Goal: Task Accomplishment & Management: Complete application form

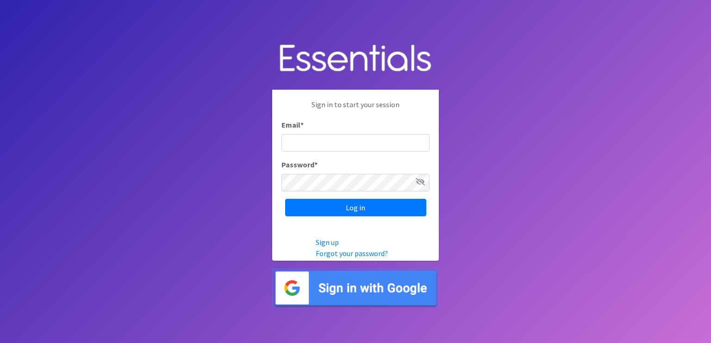
type input "[EMAIL_ADDRESS][DOMAIN_NAME]"
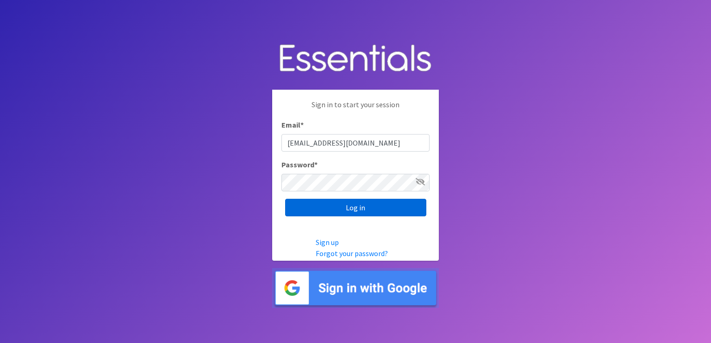
click at [359, 202] on input "Log in" at bounding box center [355, 208] width 141 height 18
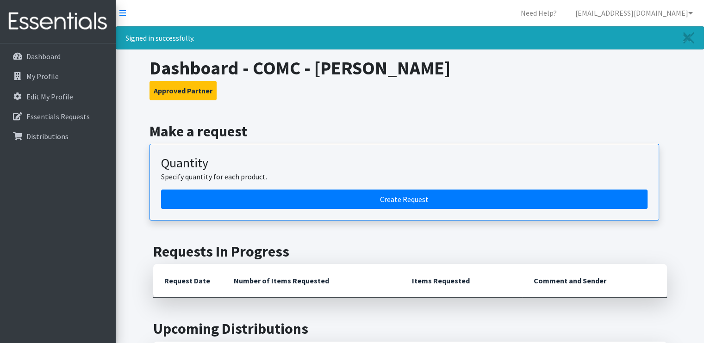
click at [315, 212] on article "Quantity Specify quantity for each product. Create Request" at bounding box center [404, 182] width 510 height 77
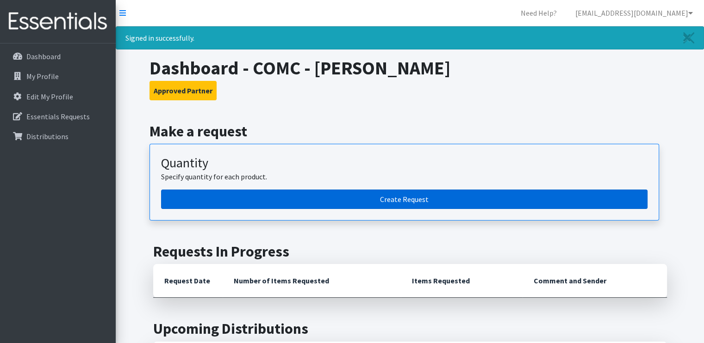
click at [329, 190] on link "Create Request" at bounding box center [404, 199] width 486 height 19
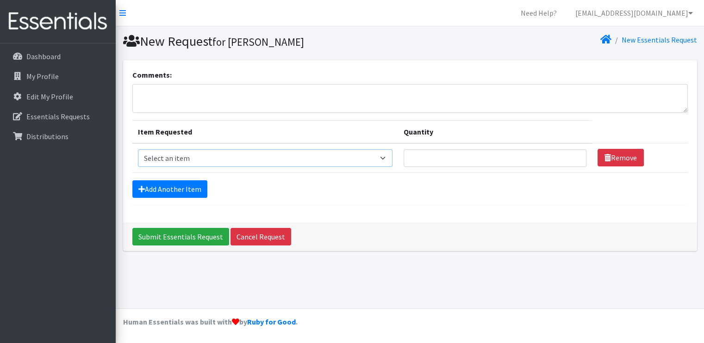
click at [233, 156] on select "Select an item Kids (Newborn) Kids (Size 1) Kids (Size 2) Kids (Size 3) Kids (S…" at bounding box center [265, 158] width 255 height 18
select select "13732"
click at [138, 149] on select "Select an item Kids (Newborn) Kids (Size 1) Kids (Size 2) Kids (Size 3) Kids (S…" at bounding box center [265, 158] width 255 height 18
click at [455, 152] on input "Quantity" at bounding box center [495, 158] width 183 height 18
drag, startPoint x: 458, startPoint y: 161, endPoint x: 361, endPoint y: 167, distance: 96.9
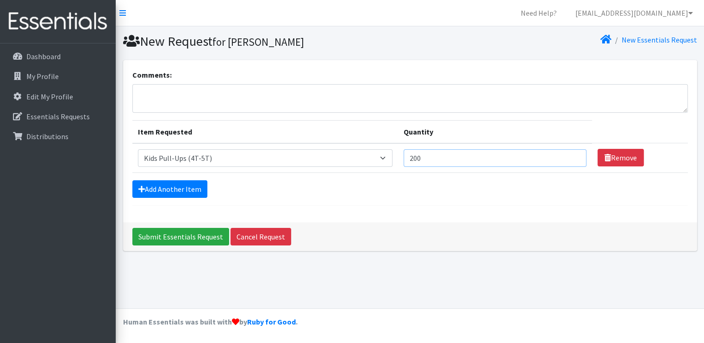
click at [361, 167] on tr "Item Requested Select an item Kids (Newborn) Kids (Size 1) Kids (Size 2) Kids (…" at bounding box center [409, 158] width 555 height 30
type input "250"
click at [184, 179] on form "Comments: Item Requested Quantity Item Requested Select an item Kids (Newborn) …" at bounding box center [409, 137] width 555 height 137
click at [187, 186] on link "Add Another Item" at bounding box center [169, 190] width 75 height 18
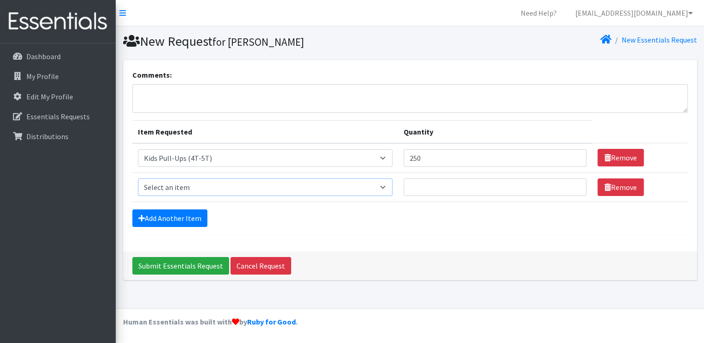
click at [222, 187] on select "Select an item Kids (Newborn) Kids (Size 1) Kids (Size 2) Kids (Size 3) Kids (S…" at bounding box center [265, 188] width 255 height 18
select select "13706"
click at [138, 179] on select "Select an item Kids (Newborn) Kids (Size 1) Kids (Size 2) Kids (Size 3) Kids (S…" at bounding box center [265, 188] width 255 height 18
click at [445, 185] on input "Quantity" at bounding box center [495, 188] width 183 height 18
type input "200"
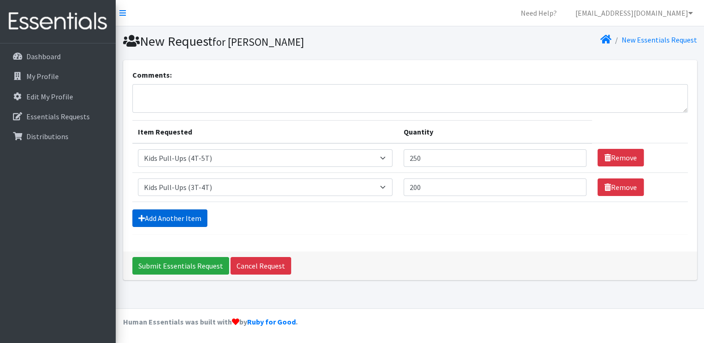
click at [168, 218] on link "Add Another Item" at bounding box center [169, 219] width 75 height 18
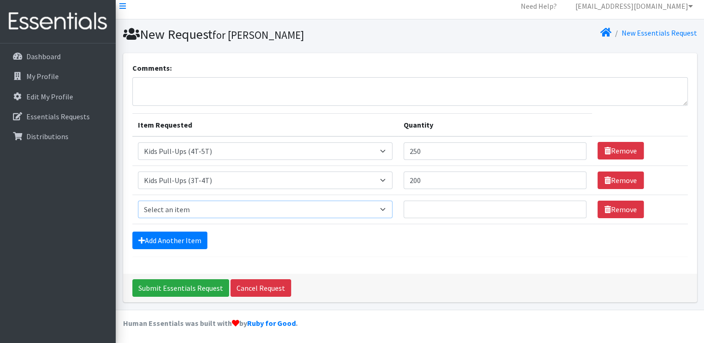
click at [202, 207] on select "Select an item Kids (Newborn) Kids (Size 1) Kids (Size 2) Kids (Size 3) Kids (S…" at bounding box center [265, 210] width 255 height 18
select select "13705"
click at [138, 201] on select "Select an item Kids (Newborn) Kids (Size 1) Kids (Size 2) Kids (Size 3) Kids (S…" at bounding box center [265, 210] width 255 height 18
click at [481, 211] on input "Quantity" at bounding box center [495, 210] width 183 height 18
type input "200"
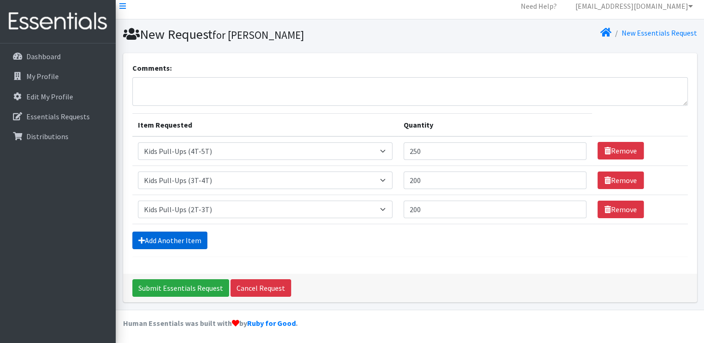
click at [172, 243] on link "Add Another Item" at bounding box center [169, 241] width 75 height 18
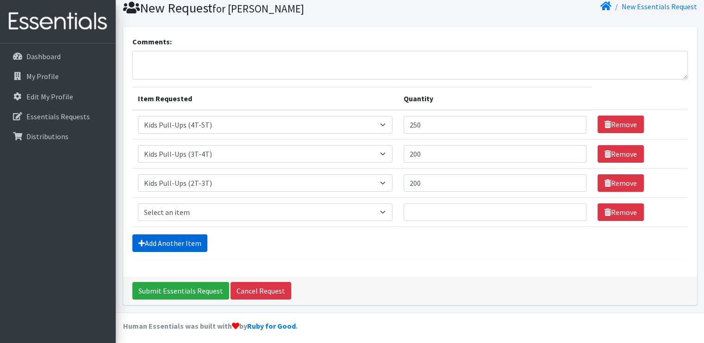
scroll to position [36, 0]
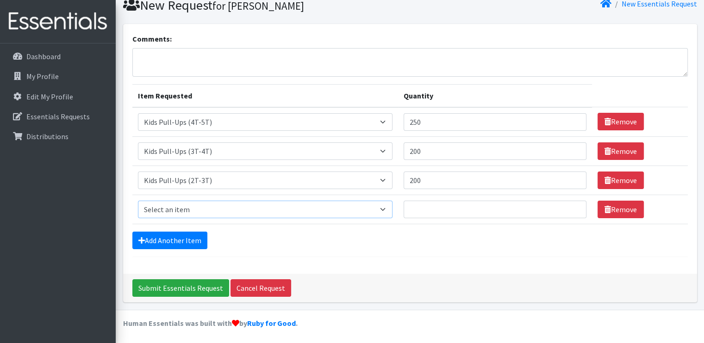
click at [191, 212] on select "Select an item Kids (Newborn) Kids (Size 1) Kids (Size 2) Kids (Size 3) Kids (S…" at bounding box center [265, 210] width 255 height 18
select select "13729"
click at [138, 201] on select "Select an item Kids (Newborn) Kids (Size 1) Kids (Size 2) Kids (Size 3) Kids (S…" at bounding box center [265, 210] width 255 height 18
click at [477, 206] on input "Quantity" at bounding box center [495, 210] width 183 height 18
type input "300"
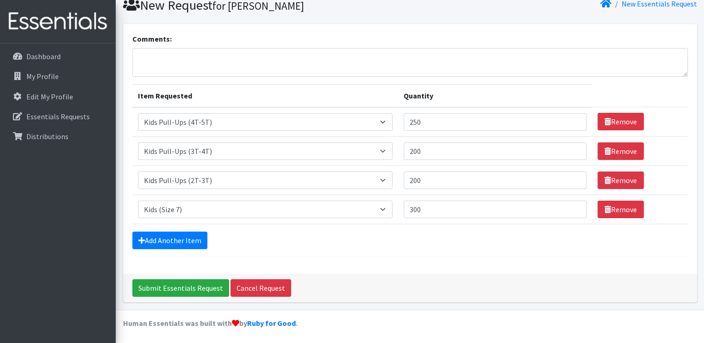
click at [442, 243] on div "Add Another Item" at bounding box center [409, 241] width 555 height 18
click at [185, 237] on link "Add Another Item" at bounding box center [169, 241] width 75 height 18
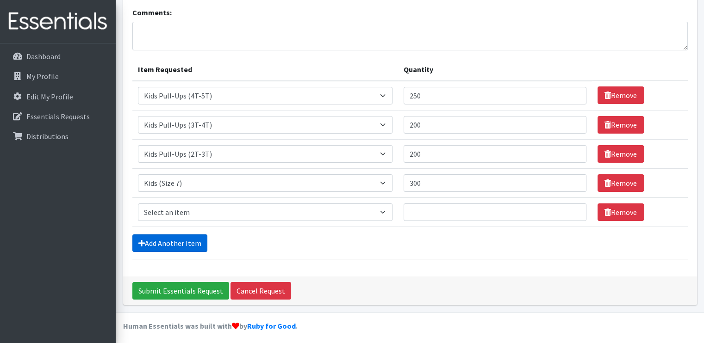
scroll to position [65, 0]
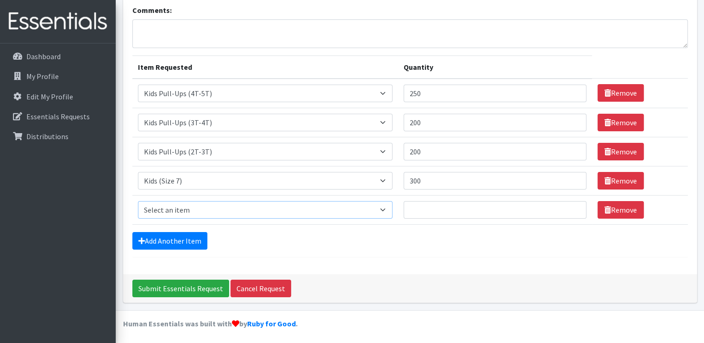
click at [204, 205] on select "Select an item Kids (Newborn) Kids (Size 1) Kids (Size 2) Kids (Size 3) Kids (S…" at bounding box center [265, 210] width 255 height 18
select select "13713"
click at [138, 201] on select "Select an item Kids (Newborn) Kids (Size 1) Kids (Size 2) Kids (Size 3) Kids (S…" at bounding box center [265, 210] width 255 height 18
click at [450, 206] on input "Quantity" at bounding box center [495, 210] width 183 height 18
type input "100"
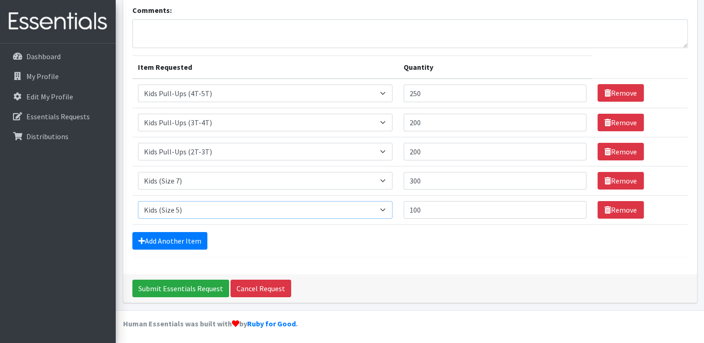
click at [185, 204] on select "Select an item Kids (Newborn) Kids (Size 1) Kids (Size 2) Kids (Size 3) Kids (S…" at bounding box center [265, 210] width 255 height 18
select select "13708"
click at [138, 201] on select "Select an item Kids (Newborn) Kids (Size 1) Kids (Size 2) Kids (Size 3) Kids (S…" at bounding box center [265, 210] width 255 height 18
click at [186, 241] on link "Add Another Item" at bounding box center [169, 241] width 75 height 18
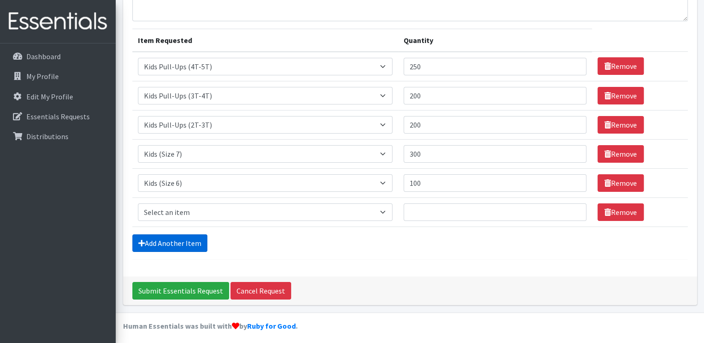
scroll to position [94, 0]
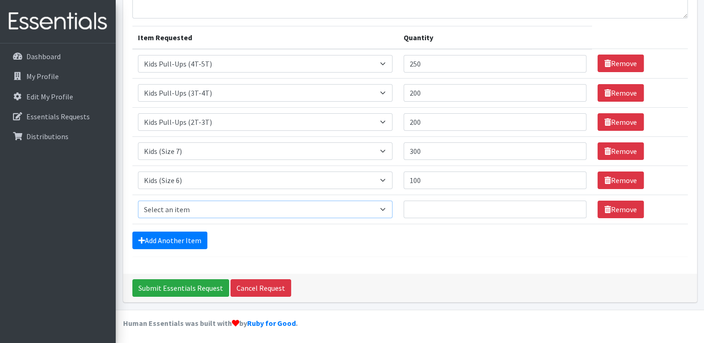
click at [196, 210] on select "Select an item Kids (Newborn) Kids (Size 1) Kids (Size 2) Kids (Size 3) Kids (S…" at bounding box center [265, 210] width 255 height 18
select select "13713"
click at [138, 201] on select "Select an item Kids (Newborn) Kids (Size 1) Kids (Size 2) Kids (Size 3) Kids (S…" at bounding box center [265, 210] width 255 height 18
click at [426, 212] on input "Quantity" at bounding box center [495, 210] width 183 height 18
type input "100"
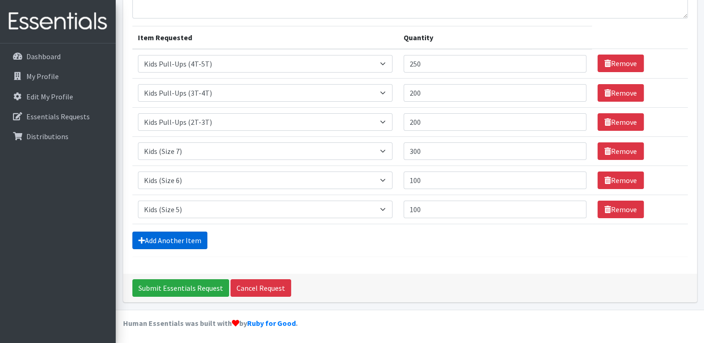
click at [142, 238] on icon at bounding box center [141, 240] width 6 height 7
click at [184, 237] on link "Add Another Item" at bounding box center [169, 241] width 75 height 18
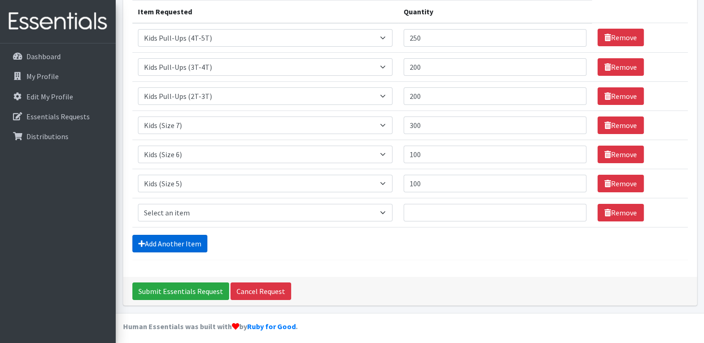
scroll to position [123, 0]
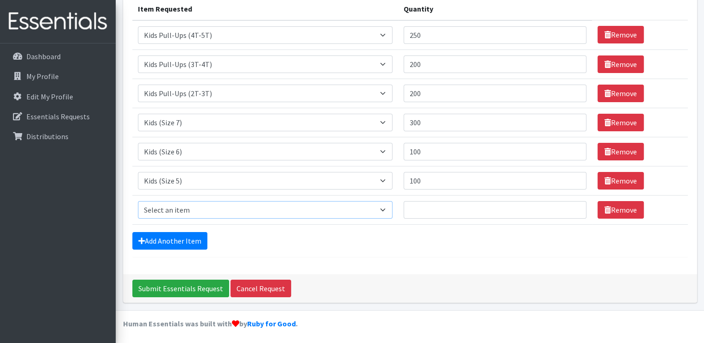
click at [181, 204] on select "Select an item Kids (Newborn) Kids (Size 1) Kids (Size 2) Kids (Size 3) Kids (S…" at bounding box center [265, 210] width 255 height 18
select select "13701"
click at [138, 201] on select "Select an item Kids (Newborn) Kids (Size 1) Kids (Size 2) Kids (Size 3) Kids (S…" at bounding box center [265, 210] width 255 height 18
click at [475, 209] on input "Quantity" at bounding box center [495, 210] width 183 height 18
type input "50"
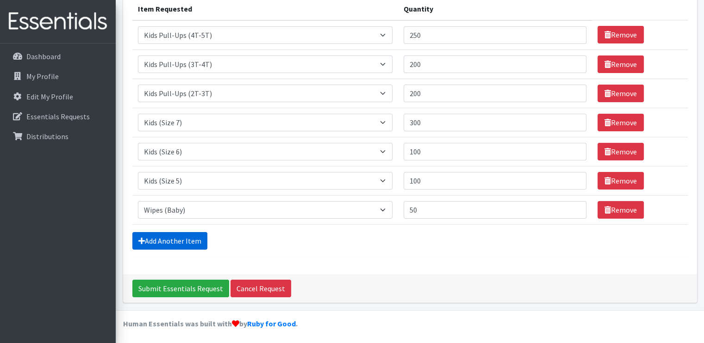
click at [178, 238] on link "Add Another Item" at bounding box center [169, 241] width 75 height 18
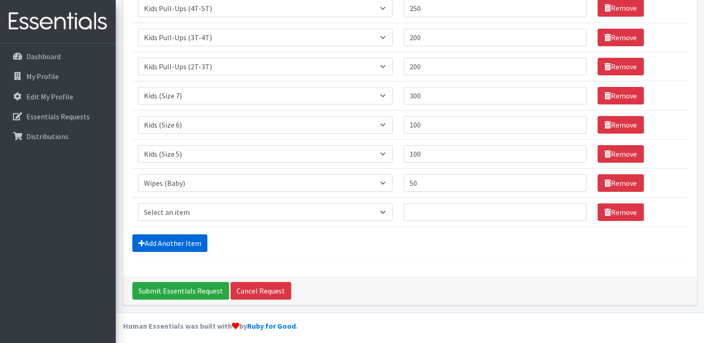
scroll to position [152, 0]
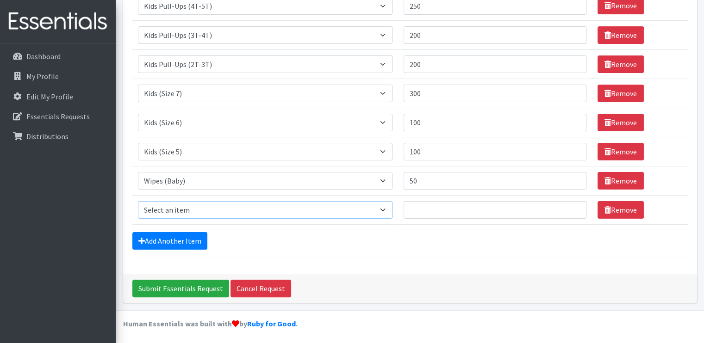
click at [184, 206] on select "Select an item Kids (Newborn) Kids (Size 1) Kids (Size 2) Kids (Size 3) Kids (S…" at bounding box center [265, 210] width 255 height 18
select select "13726"
click at [138, 201] on select "Select an item Kids (Newborn) Kids (Size 1) Kids (Size 2) Kids (Size 3) Kids (S…" at bounding box center [265, 210] width 255 height 18
click at [430, 206] on input "Quantity" at bounding box center [495, 210] width 183 height 18
type input "100"
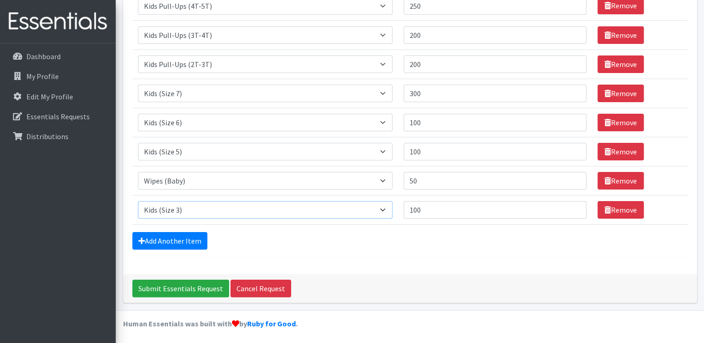
click at [271, 206] on select "Select an item Kids (Newborn) Kids (Size 1) Kids (Size 2) Kids (Size 3) Kids (S…" at bounding box center [265, 210] width 255 height 18
select select "13728"
click at [138, 201] on select "Select an item Kids (Newborn) Kids (Size 1) Kids (Size 2) Kids (Size 3) Kids (S…" at bounding box center [265, 210] width 255 height 18
drag, startPoint x: 444, startPoint y: 124, endPoint x: 382, endPoint y: 120, distance: 62.2
click at [382, 120] on tr "Item Requested Select an item Kids (Newborn) Kids (Size 1) Kids (Size 2) Kids (…" at bounding box center [409, 122] width 555 height 29
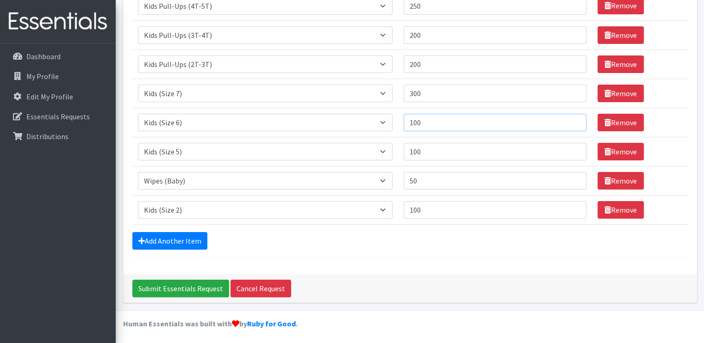
scroll to position [60, 0]
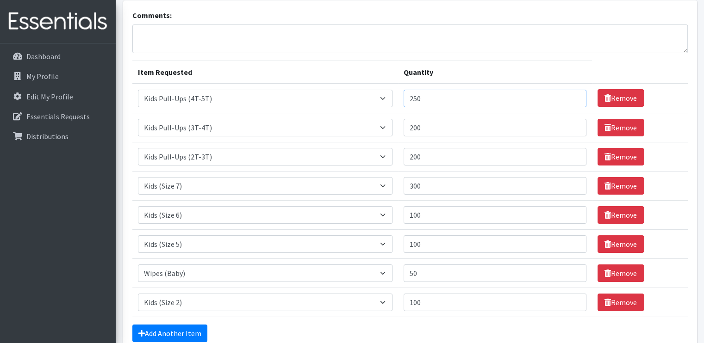
drag, startPoint x: 470, startPoint y: 100, endPoint x: 376, endPoint y: 94, distance: 94.6
click at [376, 94] on tr "Item Requested Select an item Kids (Newborn) Kids (Size 1) Kids (Size 2) Kids (…" at bounding box center [409, 99] width 555 height 30
drag, startPoint x: 450, startPoint y: 158, endPoint x: 389, endPoint y: 158, distance: 61.1
click at [389, 158] on tr "Item Requested Select an item Kids (Newborn) Kids (Size 1) Kids (Size 2) Kids (…" at bounding box center [409, 156] width 555 height 29
type input "300"
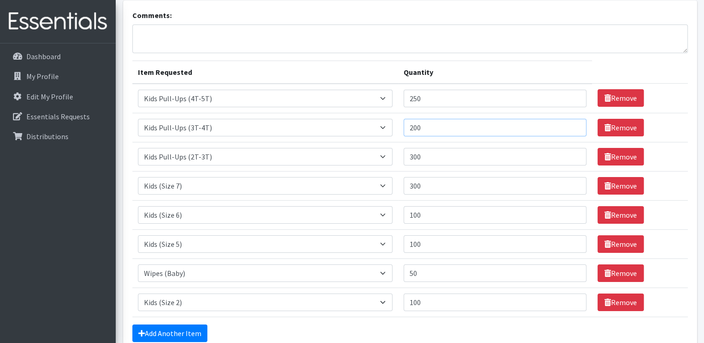
drag, startPoint x: 468, startPoint y: 128, endPoint x: 384, endPoint y: 137, distance: 84.3
click at [384, 137] on tr "Item Requested Select an item Kids (Newborn) Kids (Size 1) Kids (Size 2) Kids (…" at bounding box center [409, 127] width 555 height 29
type input "300"
drag, startPoint x: 460, startPoint y: 96, endPoint x: 341, endPoint y: 102, distance: 119.6
click at [341, 102] on tr "Item Requested Select an item Kids (Newborn) Kids (Size 1) Kids (Size 2) Kids (…" at bounding box center [409, 99] width 555 height 30
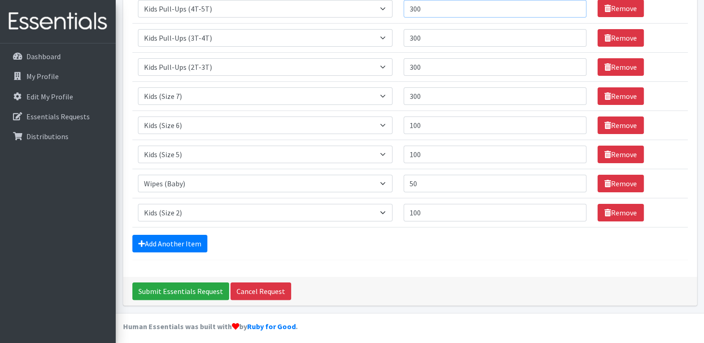
scroll to position [152, 0]
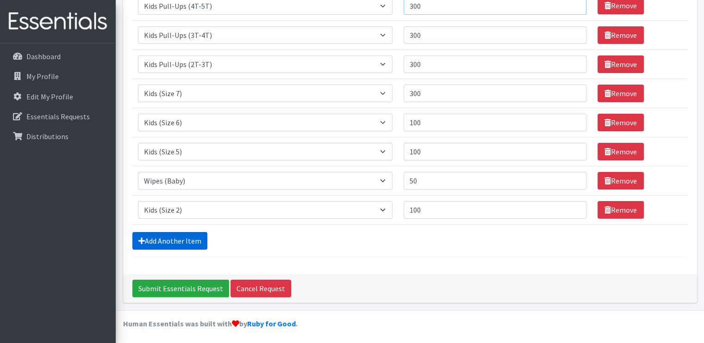
type input "300"
click at [143, 237] on icon at bounding box center [141, 240] width 6 height 7
click at [194, 236] on link "Add Another Item" at bounding box center [169, 241] width 75 height 18
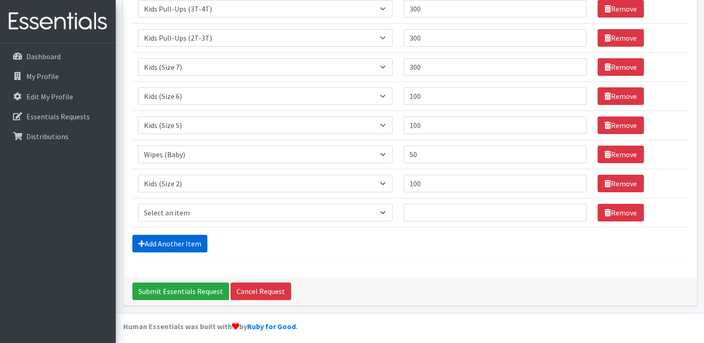
scroll to position [181, 0]
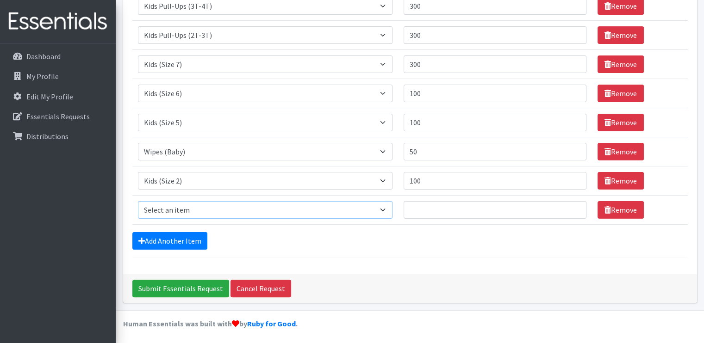
click at [209, 210] on select "Select an item Kids (Newborn) Kids (Size 1) Kids (Size 2) Kids (Size 3) Kids (S…" at bounding box center [265, 210] width 255 height 18
click at [250, 252] on form "Comments: Item Requested Quantity Item Requested Select an item Kids (Newborn) …" at bounding box center [409, 73] width 555 height 370
click at [191, 286] on input "Submit Essentials Request" at bounding box center [180, 289] width 97 height 18
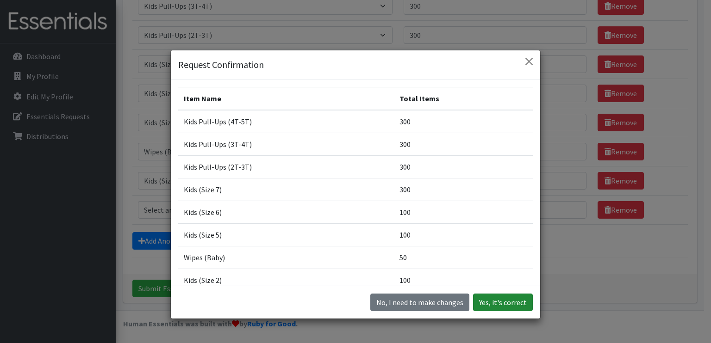
click at [496, 305] on button "Yes, it's correct" at bounding box center [503, 303] width 60 height 18
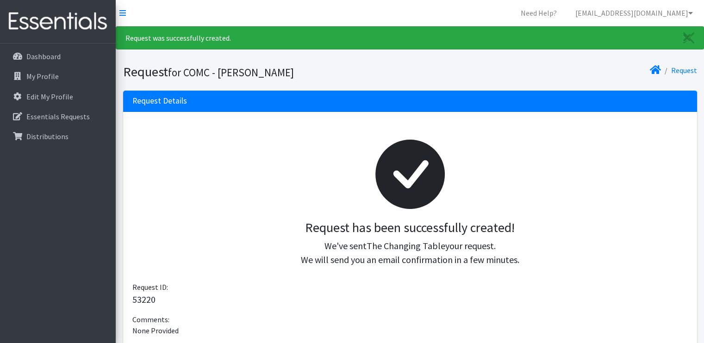
click at [332, 266] on p "We've sent The Changing Table your request. We will send you an email confirmat…" at bounding box center [410, 253] width 541 height 28
